Goal: Communication & Community: Answer question/provide support

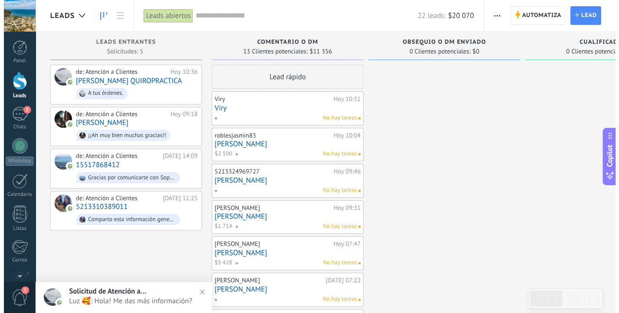
scroll to position [15, 0]
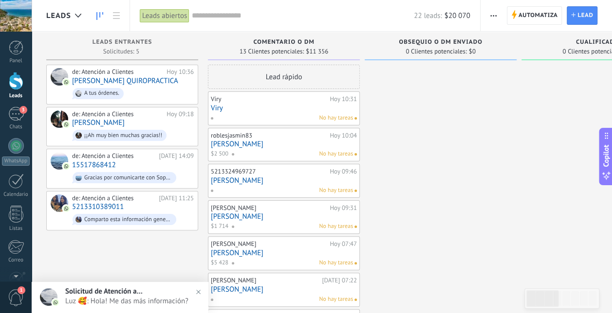
click at [12, 85] on div at bounding box center [16, 81] width 15 height 18
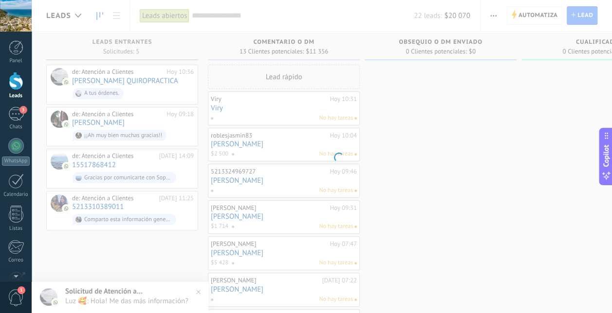
click at [15, 122] on link "3 Chats" at bounding box center [16, 118] width 32 height 23
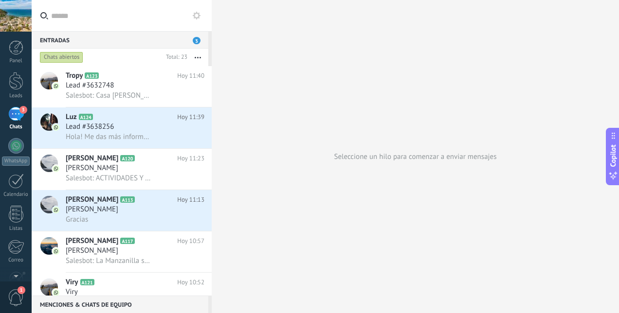
click at [148, 132] on div "Lead #3638256" at bounding box center [135, 127] width 139 height 10
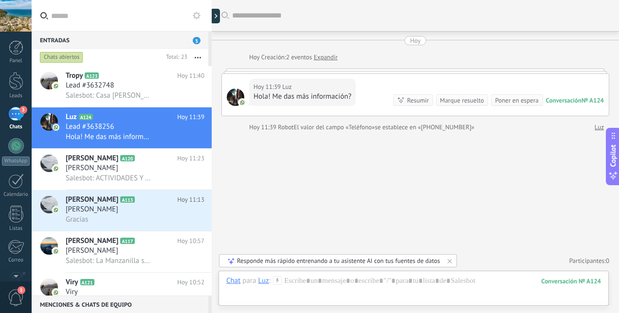
click at [127, 91] on span "Salesbot: Casa [PERSON_NAME] es TU casa en la [GEOGRAPHIC_DATA] en [GEOGRAPHIC_…" at bounding box center [108, 95] width 85 height 9
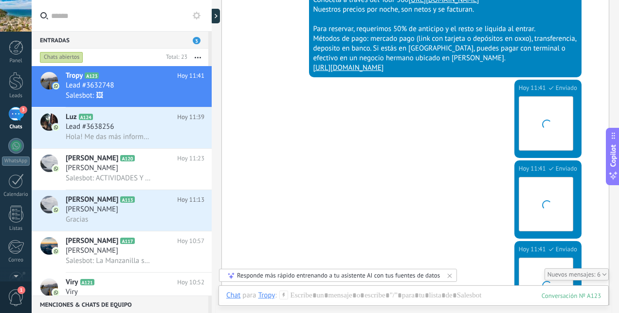
scroll to position [951, 0]
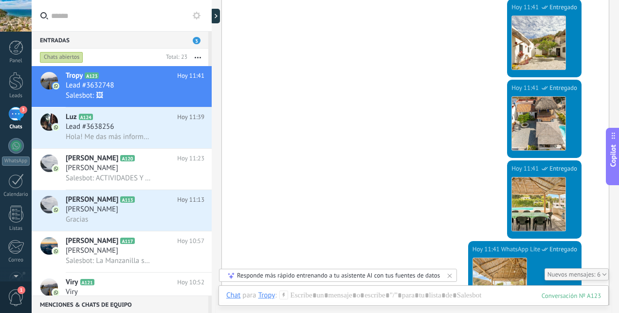
click at [105, 137] on span "Hola! Me das más información?" at bounding box center [108, 136] width 85 height 9
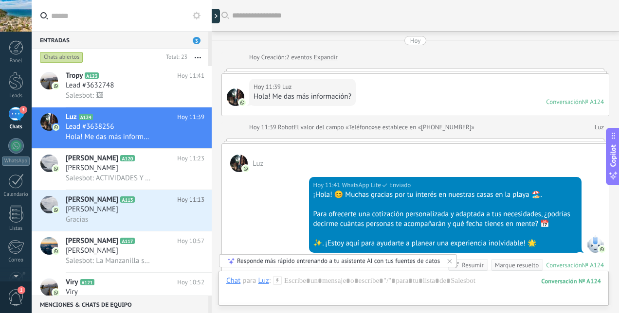
scroll to position [136, 0]
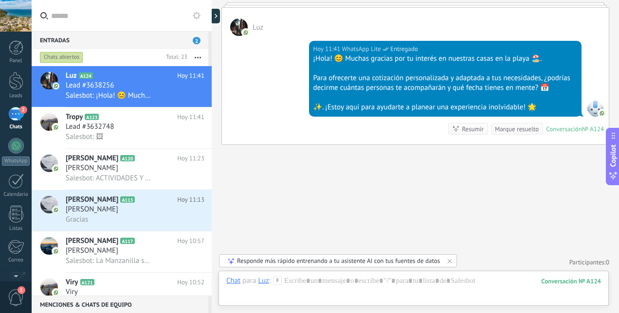
click at [104, 182] on span "Salesbot: ACTIVIDADES Y ATRACCIONES CERCANAS🙌 • Cocodrilario👁 • Tour en lancha …" at bounding box center [108, 178] width 85 height 9
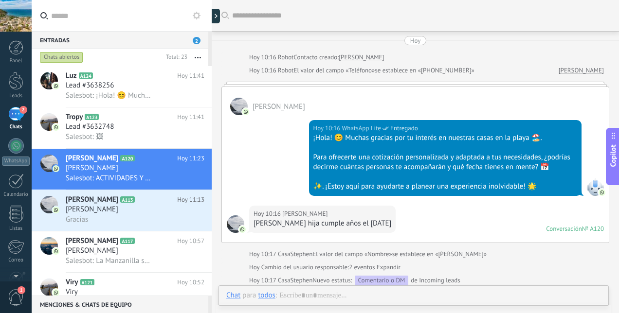
scroll to position [1901, 0]
